Goal: Task Accomplishment & Management: Manage account settings

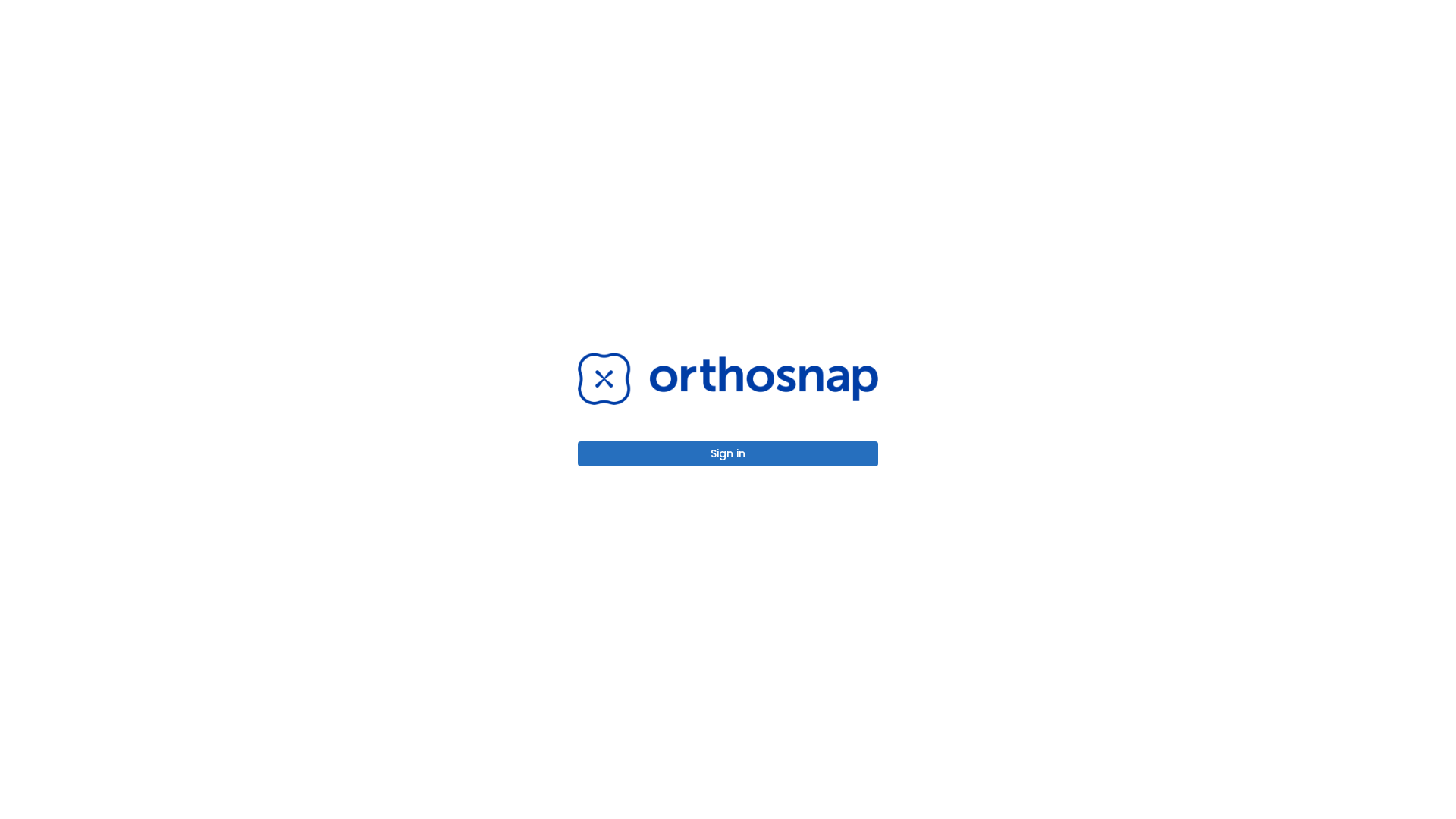
click at [728, 454] on button "Sign in" at bounding box center [728, 454] width 300 height 25
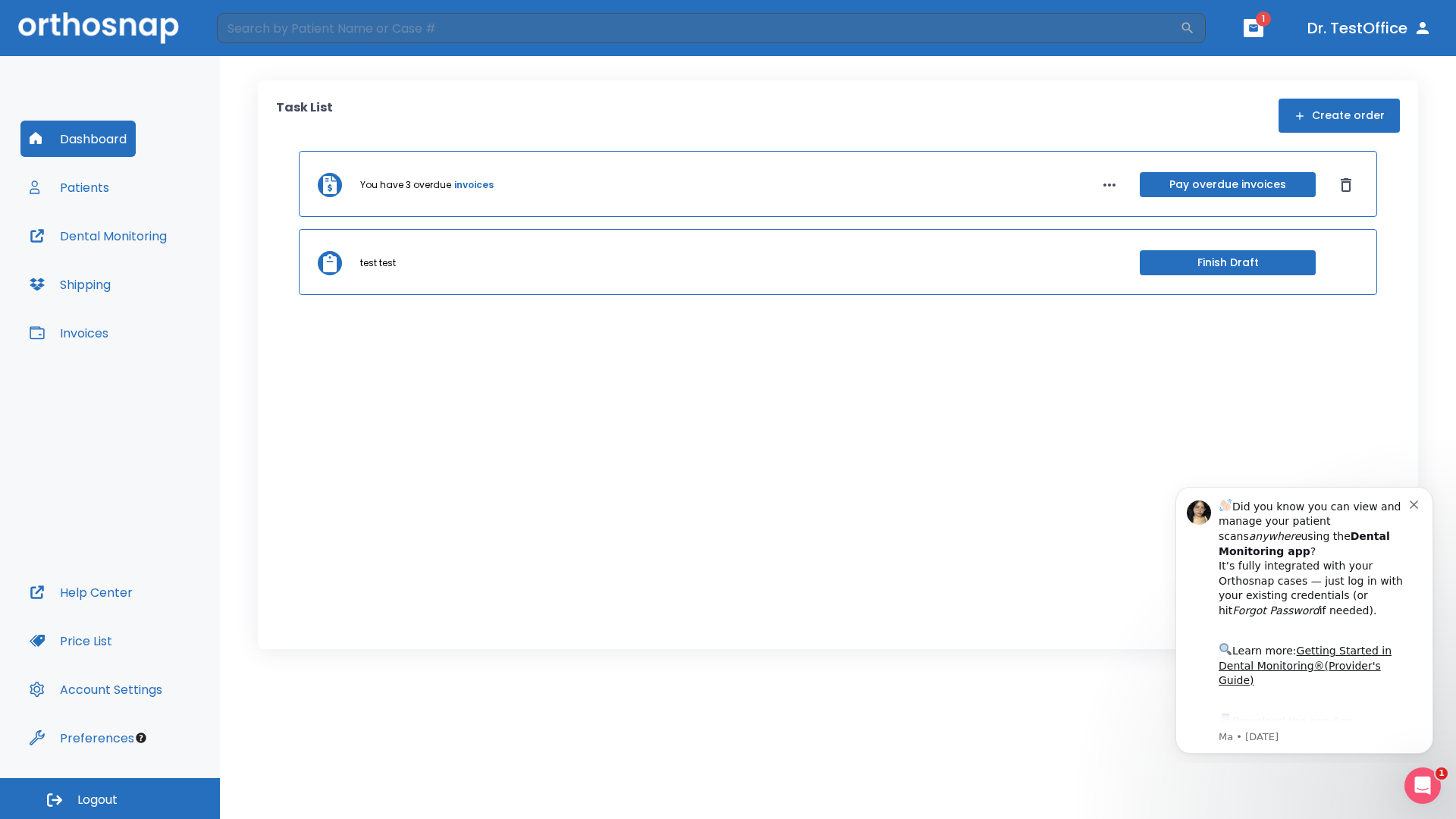
click at [110, 798] on span "Logout" at bounding box center [97, 800] width 40 height 17
